Goal: Task Accomplishment & Management: Complete application form

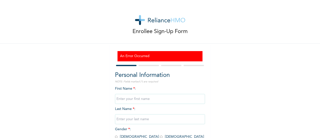
click at [92, 74] on div "Enrollee Sign-Up Form An Error Occurred Personal Information NOTE: Fields marke…" at bounding box center [160, 93] width 320 height 187
click at [213, 43] on div "Enrollee Sign-Up Form" at bounding box center [160, 22] width 320 height 44
click at [125, 103] on input "text" at bounding box center [160, 99] width 90 height 10
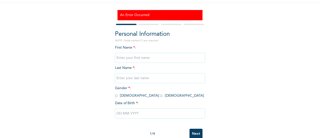
scroll to position [41, 0]
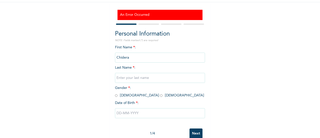
type input "Chidera"
click at [133, 78] on input "text" at bounding box center [160, 78] width 90 height 10
type input "Odirichukwu"
